Goal: Task Accomplishment & Management: Manage account settings

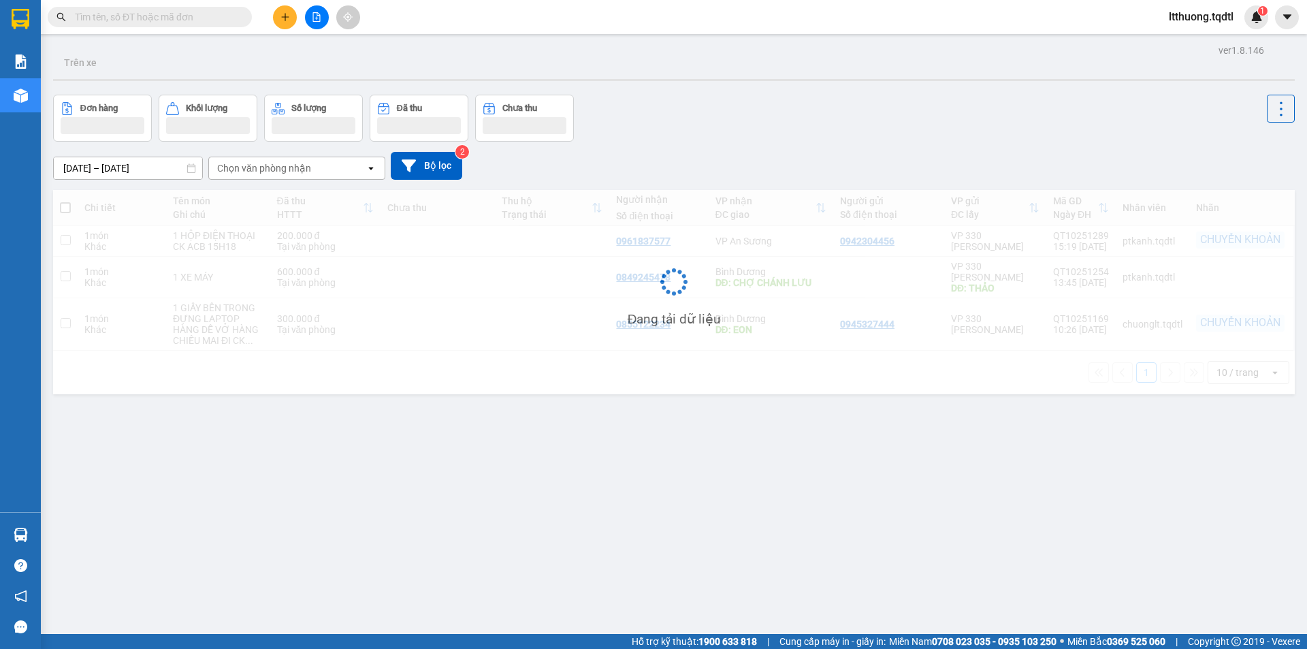
click at [135, 22] on input "text" at bounding box center [155, 17] width 161 height 15
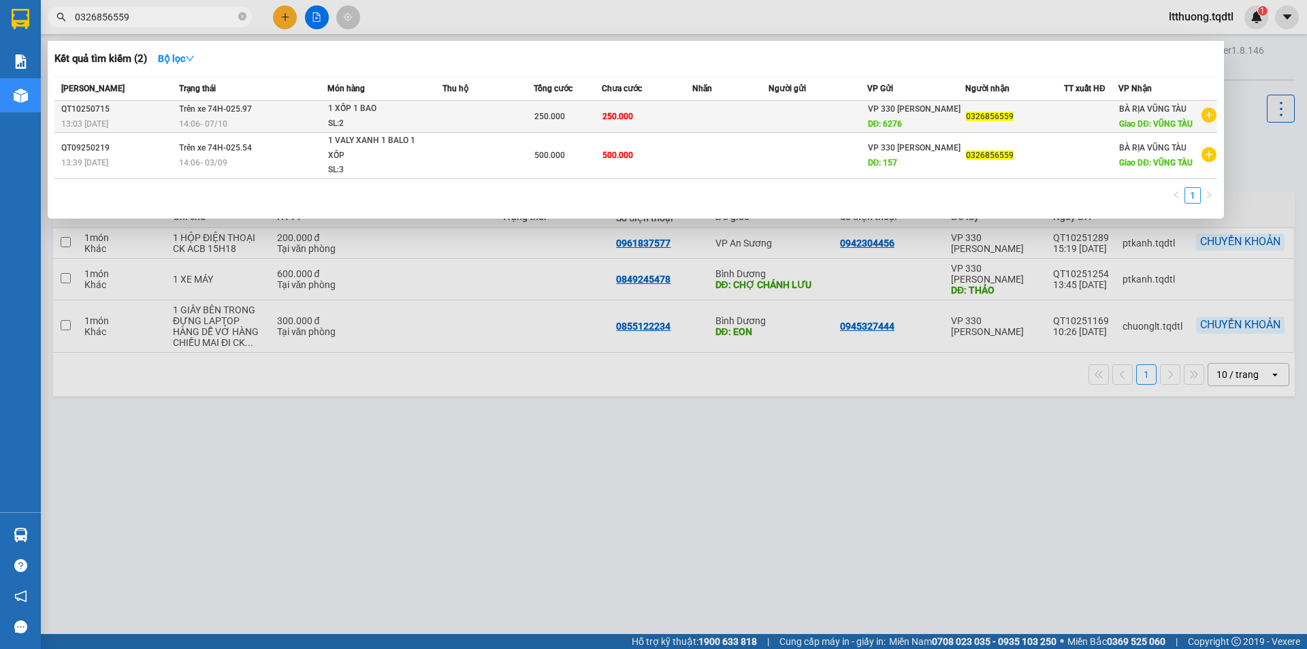
type input "0326856559"
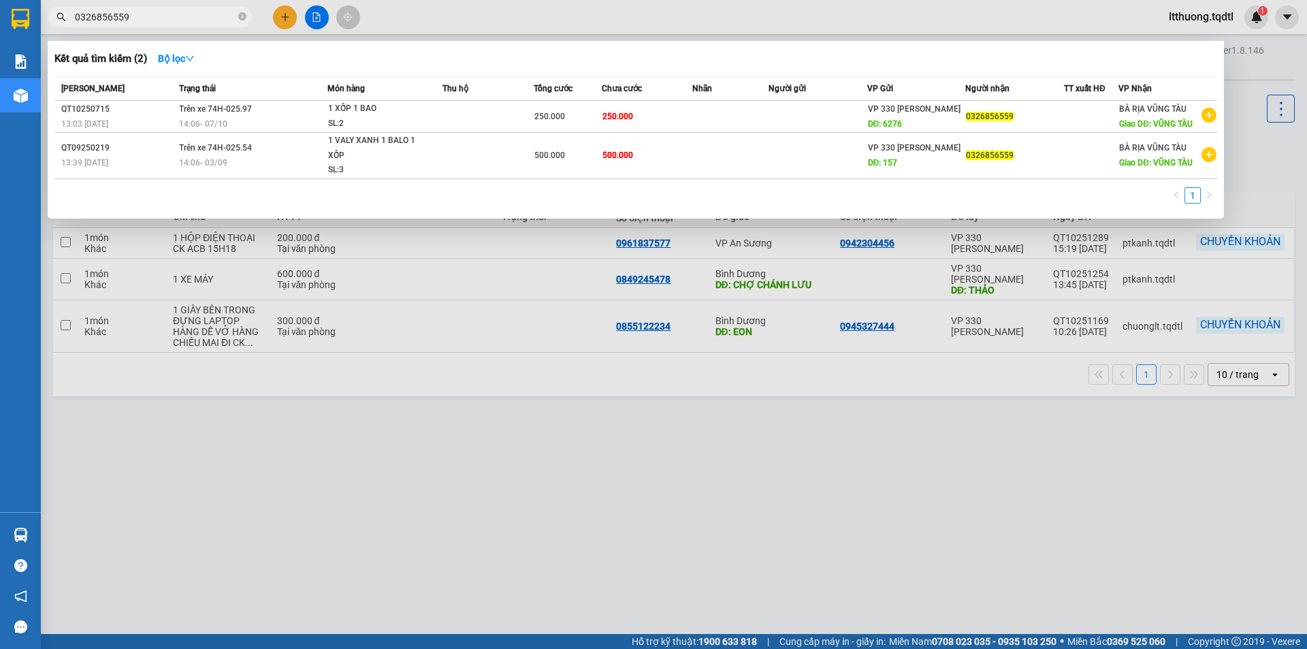
click at [191, 121] on span "14:06 [DATE]" at bounding box center [203, 124] width 48 height 10
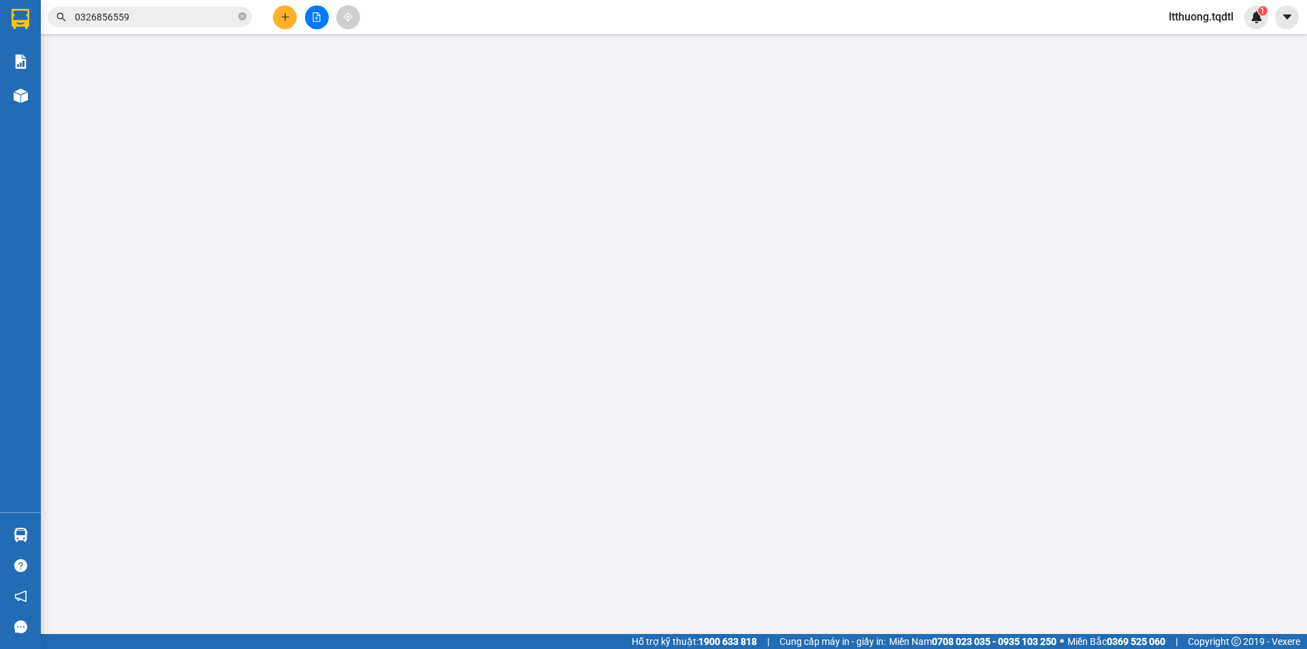
type input "6276"
type input "0326856559"
type input "VŨNG TÀU"
type input "250.000"
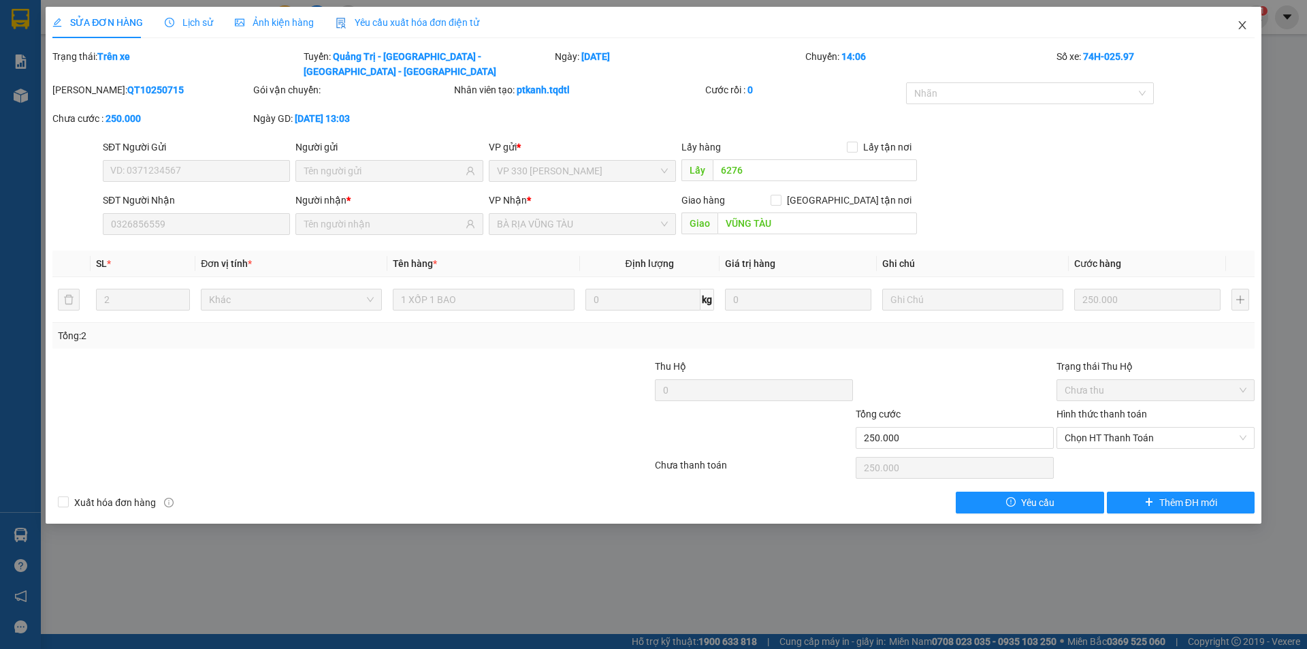
click at [1245, 25] on icon "close" at bounding box center [1242, 25] width 11 height 11
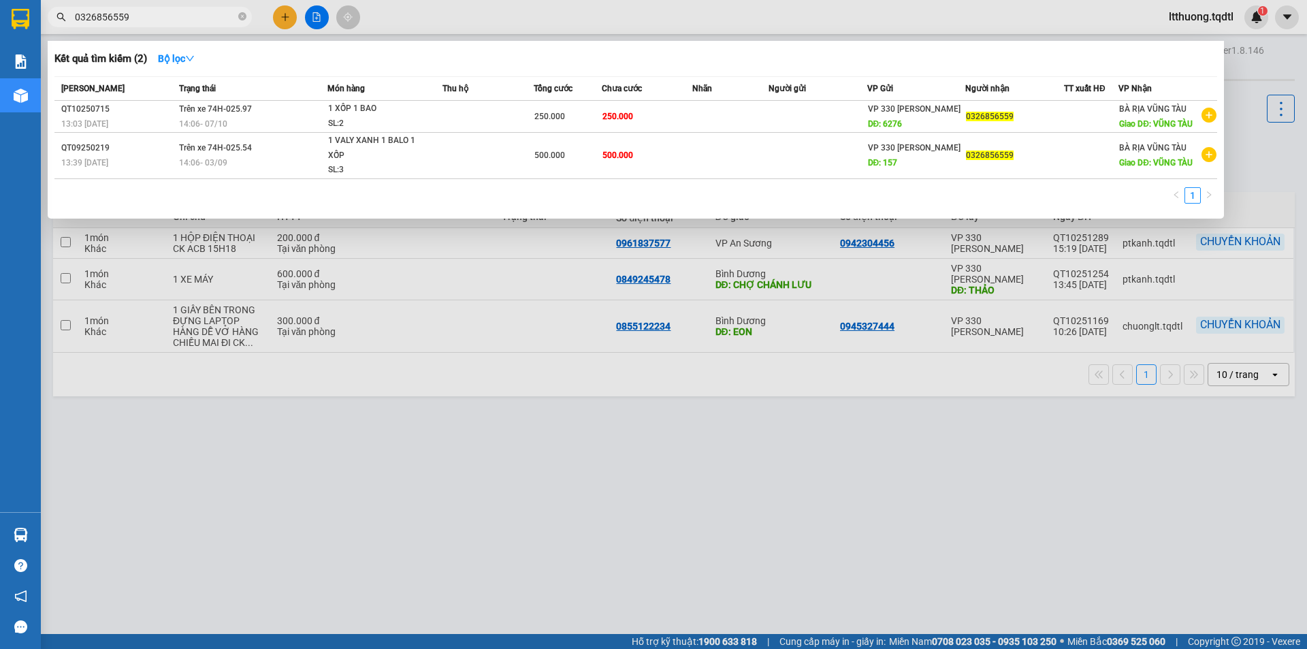
click at [161, 9] on span "0326856559" at bounding box center [150, 17] width 204 height 20
click at [160, 17] on input "0326856559" at bounding box center [155, 17] width 161 height 15
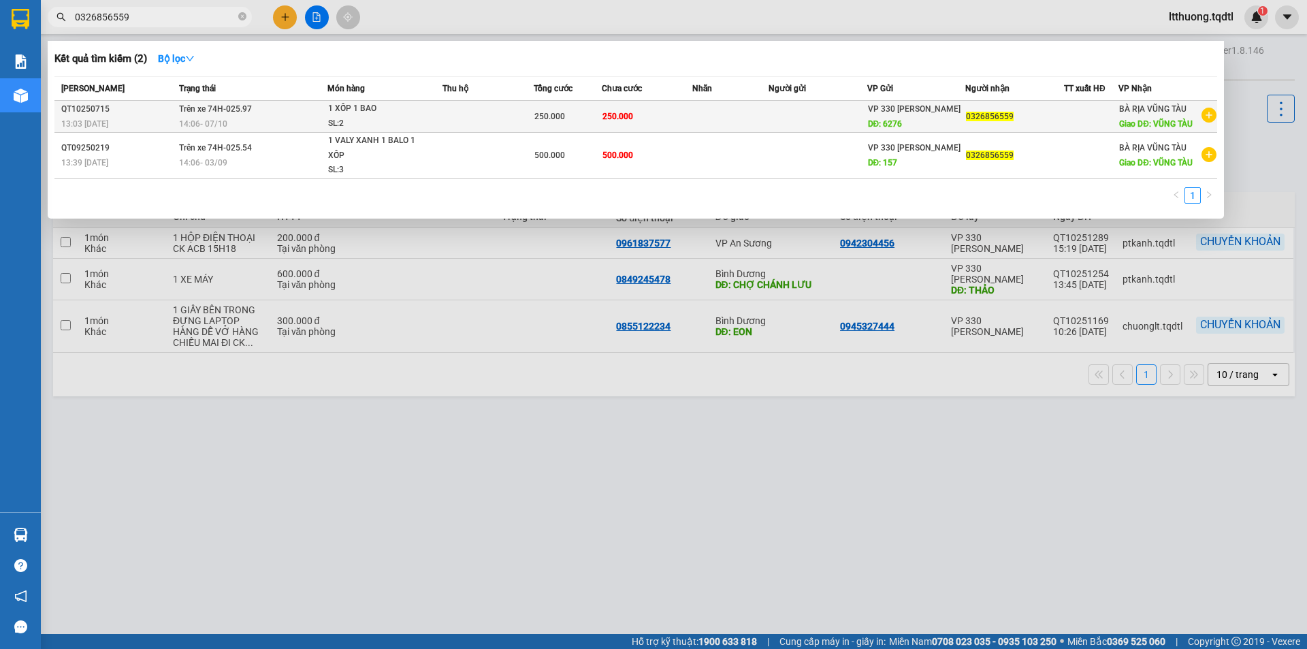
click at [859, 129] on td at bounding box center [818, 117] width 99 height 32
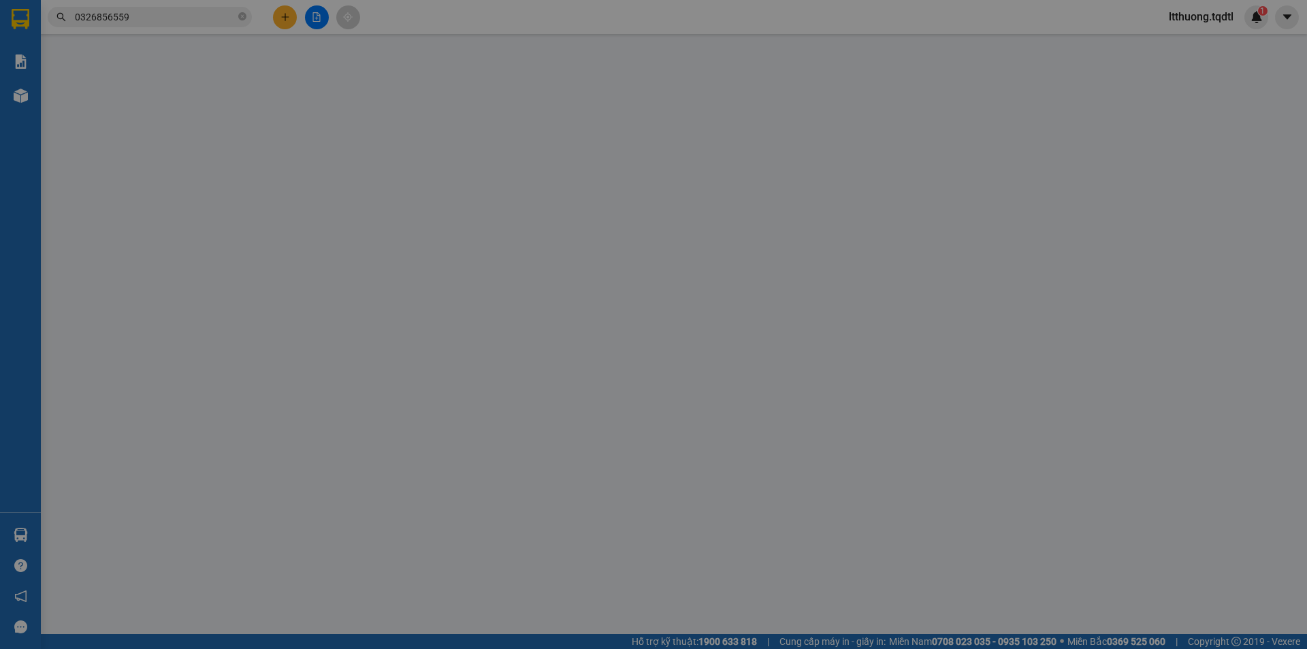
type input "6276"
type input "0326856559"
type input "VŨNG TÀU"
type input "250.000"
